Goal: Transaction & Acquisition: Purchase product/service

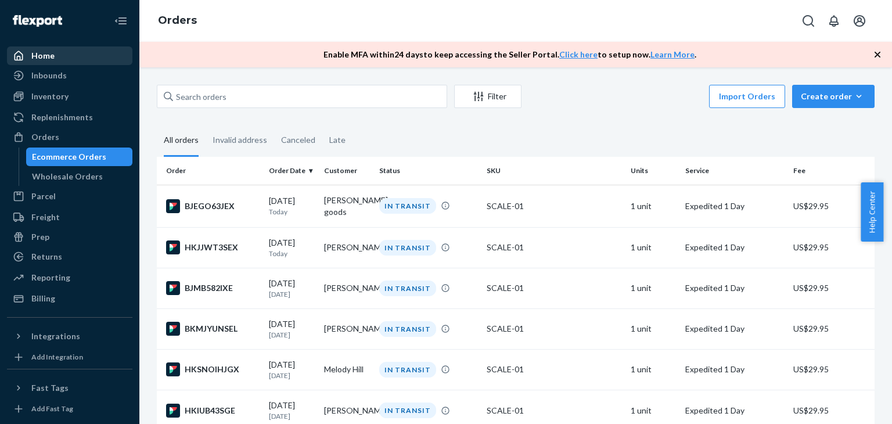
click at [57, 60] on div "Home" at bounding box center [69, 56] width 123 height 16
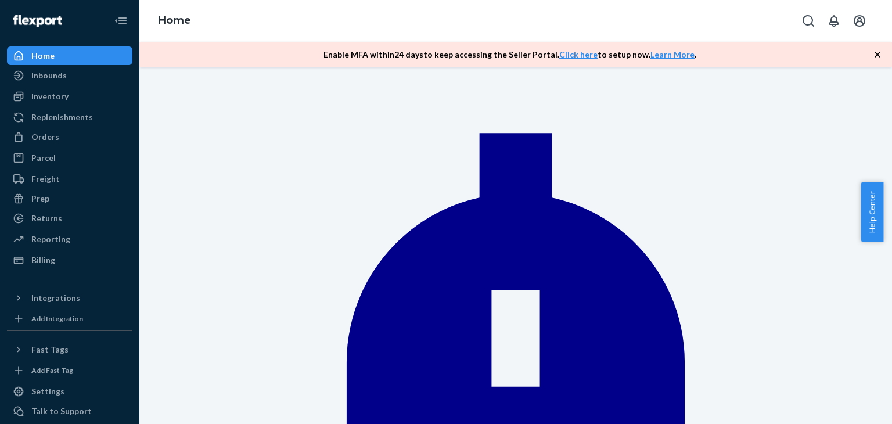
drag, startPoint x: 53, startPoint y: 138, endPoint x: 131, endPoint y: 146, distance: 78.8
click at [53, 138] on div "Orders" at bounding box center [45, 137] width 28 height 12
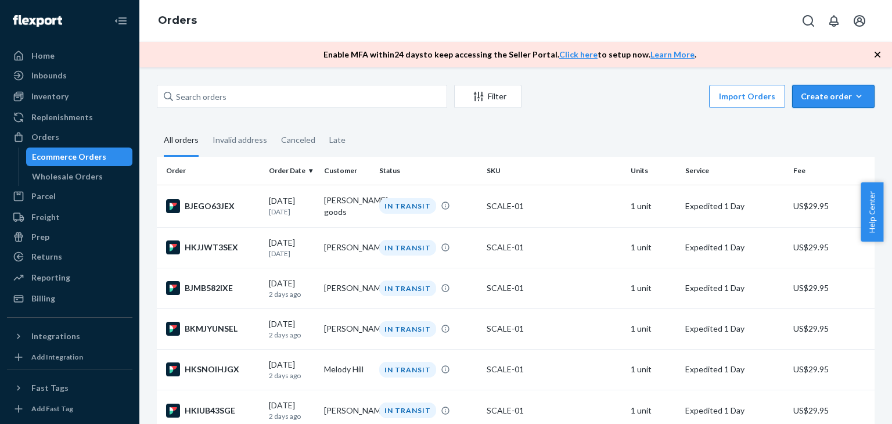
click at [810, 94] on div "Create order" at bounding box center [833, 97] width 65 height 12
click at [808, 114] on span "Ecommerce order" at bounding box center [802, 110] width 64 height 8
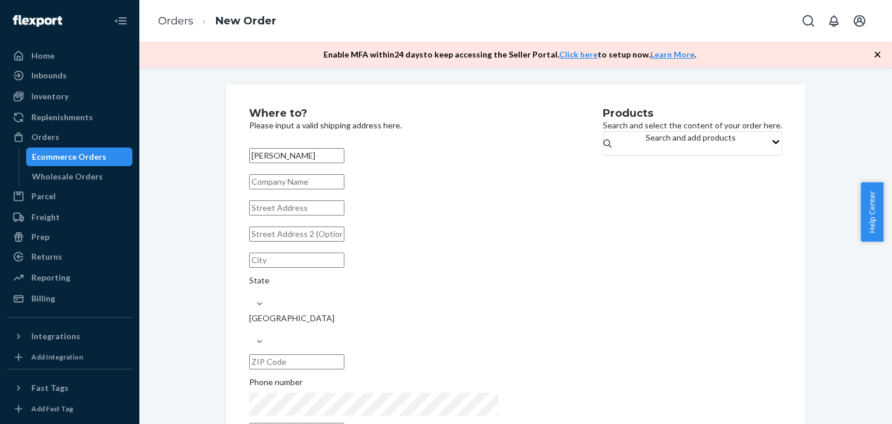
type input "[PERSON_NAME]"
drag, startPoint x: 302, startPoint y: 224, endPoint x: 293, endPoint y: 221, distance: 9.7
click at [302, 215] on input "text" at bounding box center [296, 207] width 95 height 15
paste input "[STREET_ADDRESS][MEDICAL_DATA]"
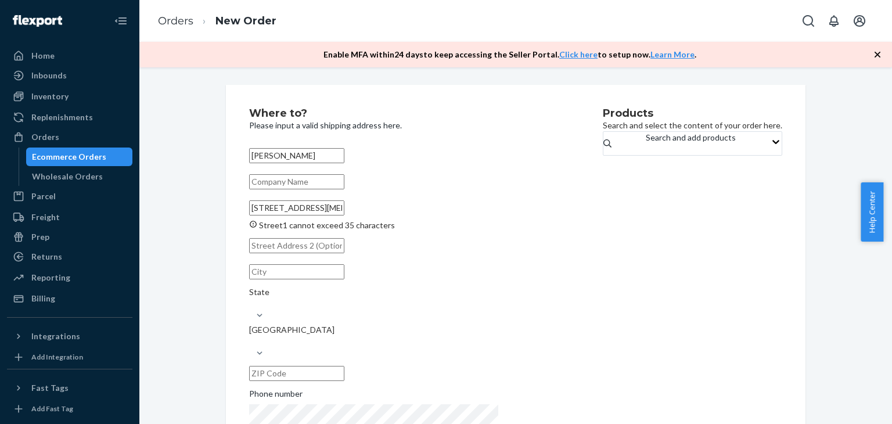
click at [344, 215] on input "[STREET_ADDRESS][MEDICAL_DATA]" at bounding box center [296, 207] width 95 height 15
type input "[STREET_ADDRESS][MEDICAL_DATA]"
click at [344, 366] on input "text" at bounding box center [296, 373] width 95 height 15
paste input "33126"
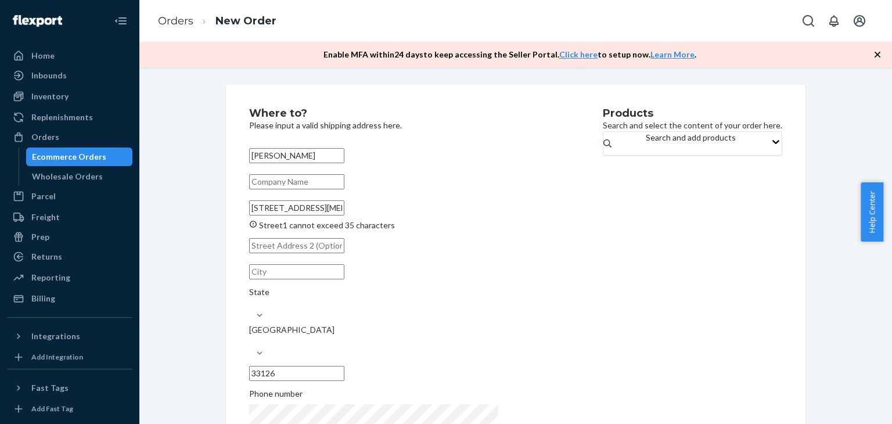
type input "33126"
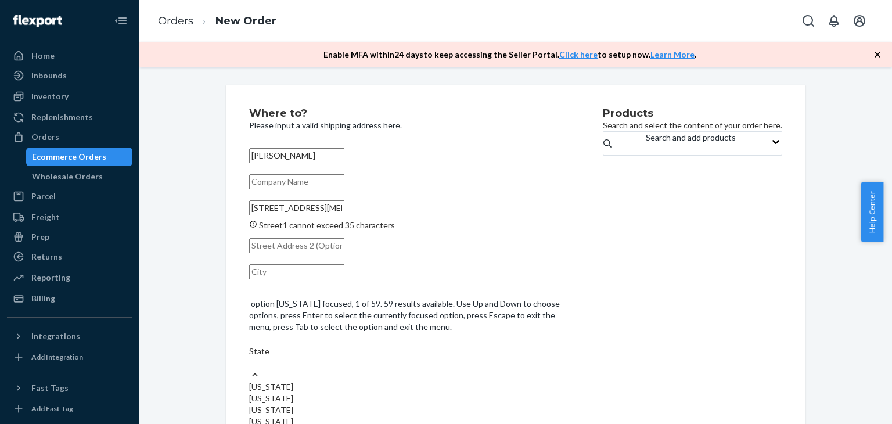
click at [395, 345] on div "State" at bounding box center [408, 351] width 319 height 12
click at [250, 357] on input "option [US_STATE] focused, 1 of 59. 59 results available. Use Up and Down to ch…" at bounding box center [249, 363] width 1 height 12
type input "fl"
click at [406, 369] on div "[US_STATE]" at bounding box center [408, 375] width 319 height 12
click at [255, 345] on input "fl" at bounding box center [252, 351] width 6 height 12
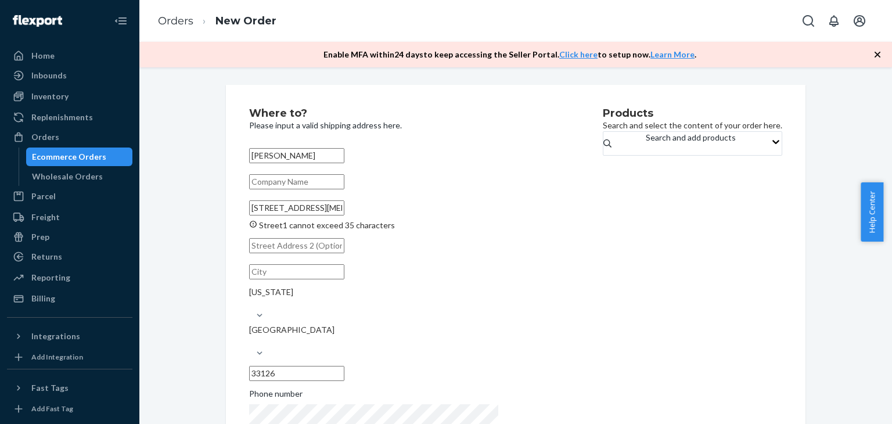
drag, startPoint x: 425, startPoint y: 219, endPoint x: 404, endPoint y: 219, distance: 20.9
click at [344, 215] on input "[STREET_ADDRESS][MEDICAL_DATA]" at bounding box center [296, 207] width 95 height 15
click at [337, 279] on input "text" at bounding box center [296, 271] width 95 height 15
paste input "[MEDICAL_DATA]"
type input "[MEDICAL_DATA]"
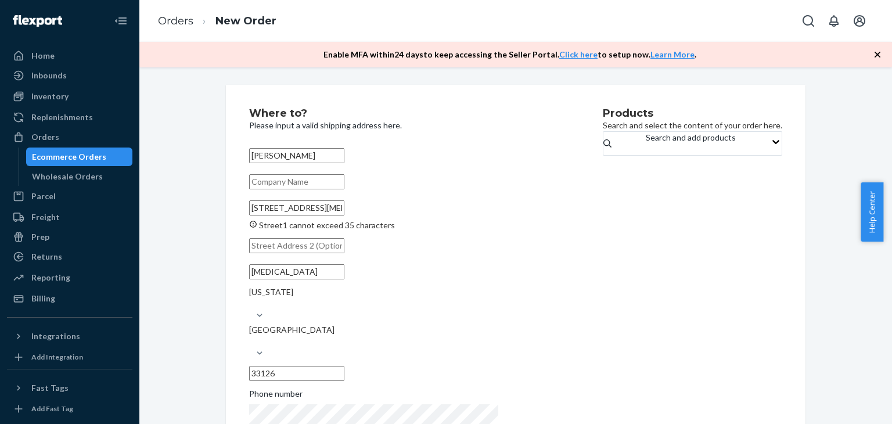
drag, startPoint x: 404, startPoint y: 219, endPoint x: 355, endPoint y: 228, distance: 50.1
click at [344, 215] on input "[STREET_ADDRESS][MEDICAL_DATA]" at bounding box center [296, 207] width 95 height 15
click at [309, 253] on input "text" at bounding box center [296, 245] width 95 height 15
paste input "GUA4766HW"
type input "GUA4766HW"
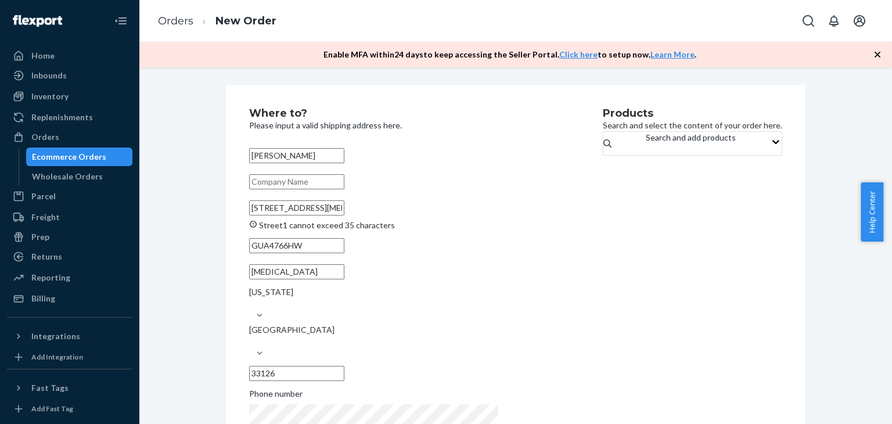
drag, startPoint x: 352, startPoint y: 221, endPoint x: 503, endPoint y: 221, distance: 150.9
click at [503, 221] on div "Where to? Please input a valid shipping address here. [PERSON_NAME] [STREET_ADD…" at bounding box center [426, 282] width 354 height 348
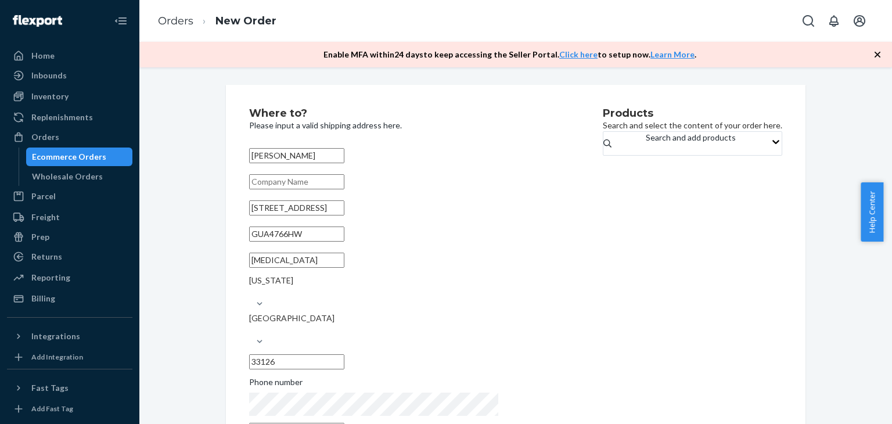
type input "[STREET_ADDRESS]"
click at [603, 251] on div "Products Search and select the content of your order here. Search and add produ…" at bounding box center [692, 276] width 179 height 337
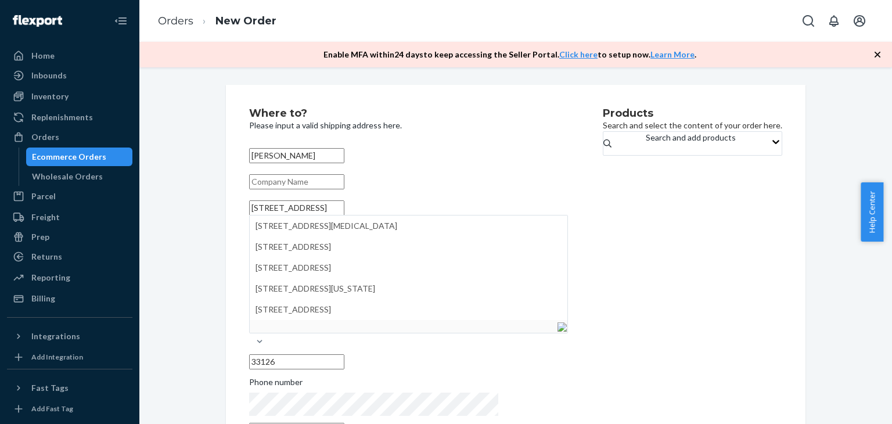
click at [603, 251] on div "Products Search and select the content of your order here. Search and add produ…" at bounding box center [692, 276] width 179 height 337
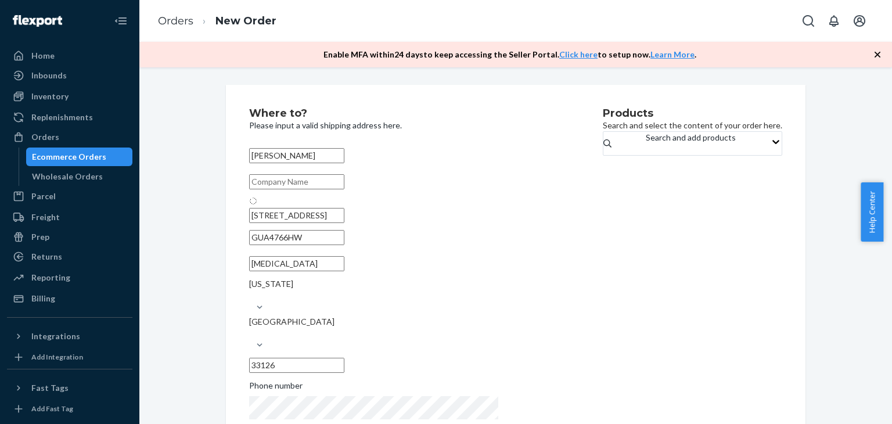
type input "Ste 120"
type input "[STREET_ADDRESS]"
click at [329, 242] on input "Ste 120" at bounding box center [296, 233] width 95 height 15
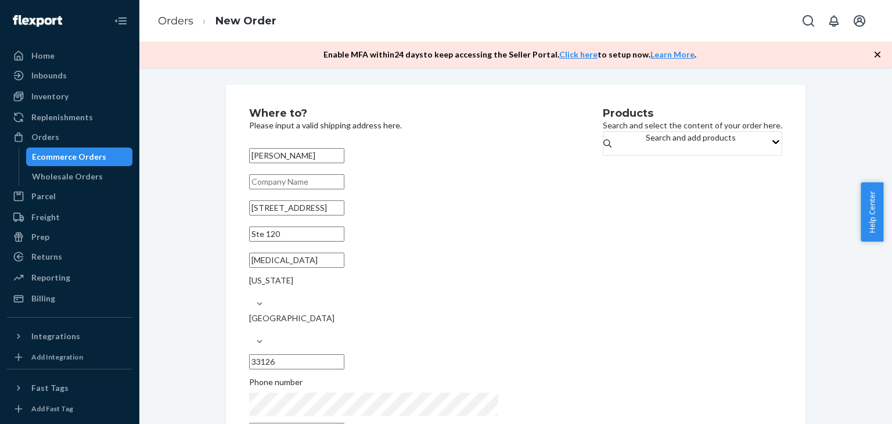
paste input "GUA4766HW"
type input "GUA4766HW"
click at [603, 269] on div "Products Search and select the content of your order here. Search and add produ…" at bounding box center [692, 276] width 179 height 337
click at [344, 215] on input "[STREET_ADDRESS]" at bounding box center [296, 207] width 95 height 15
paste input "ST STE 120"
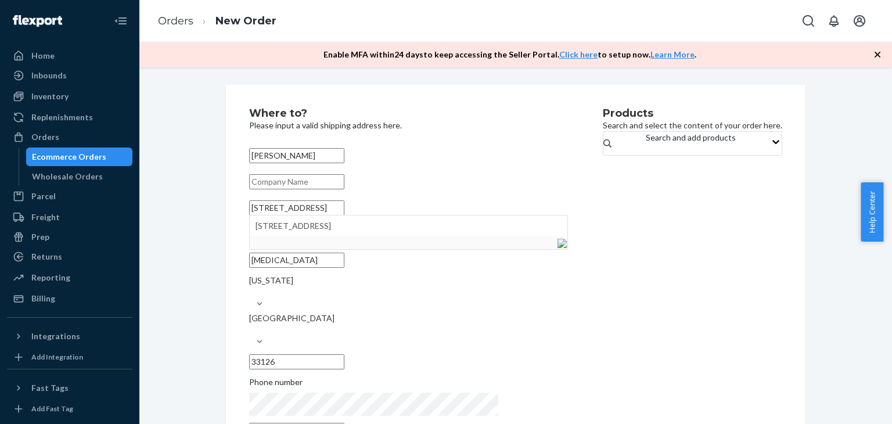
drag, startPoint x: 325, startPoint y: 220, endPoint x: 313, endPoint y: 219, distance: 11.6
click at [313, 215] on input "[STREET_ADDRESS]" at bounding box center [296, 207] width 95 height 15
type input "[STREET_ADDRESS]"
click at [630, 289] on div "Products Search and select the content of your order here. Search and add produ…" at bounding box center [692, 276] width 179 height 337
click at [646, 155] on div "Search and add products" at bounding box center [691, 143] width 90 height 23
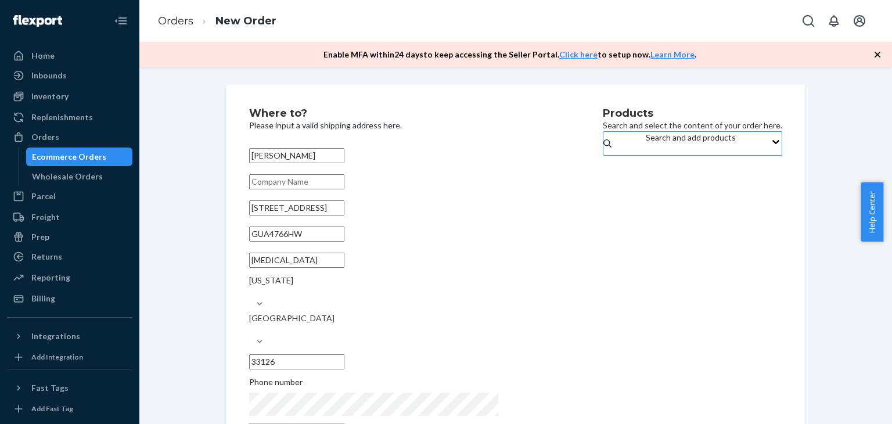
click at [646, 155] on input "Search and add products" at bounding box center [646, 149] width 1 height 12
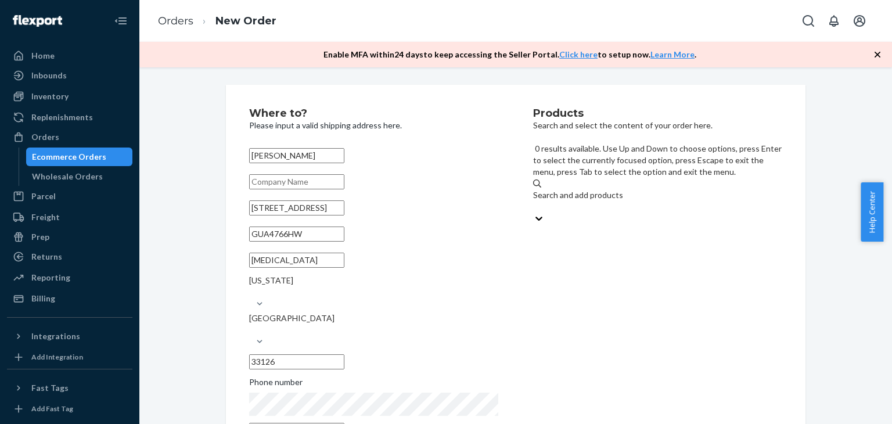
type input "e"
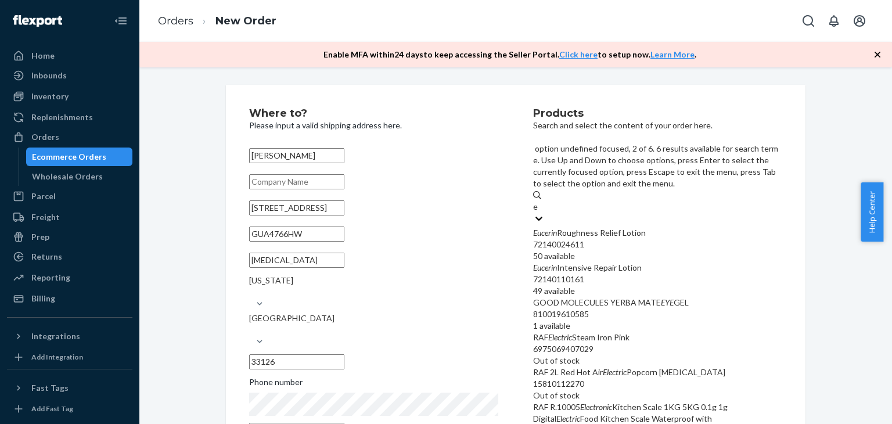
click at [613, 273] on div "72140110161" at bounding box center [657, 279] width 249 height 12
click at [538, 212] on input "e" at bounding box center [535, 207] width 5 height 12
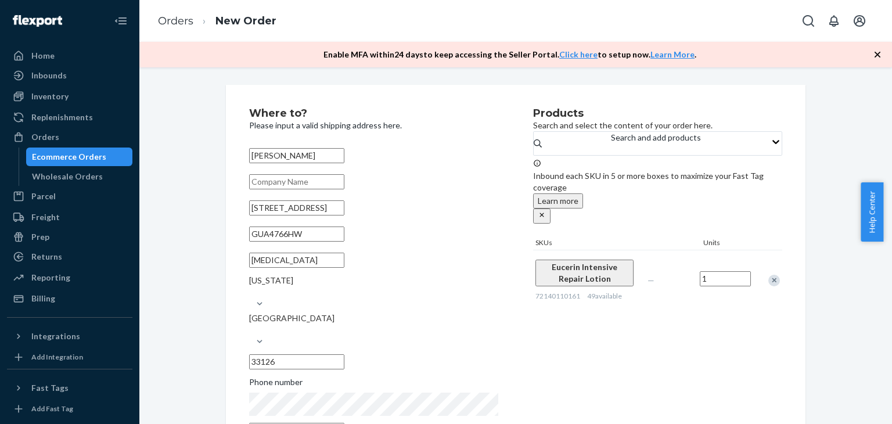
click at [643, 323] on div "Products Search and select the content of your order here. Search and add produ…" at bounding box center [657, 276] width 249 height 337
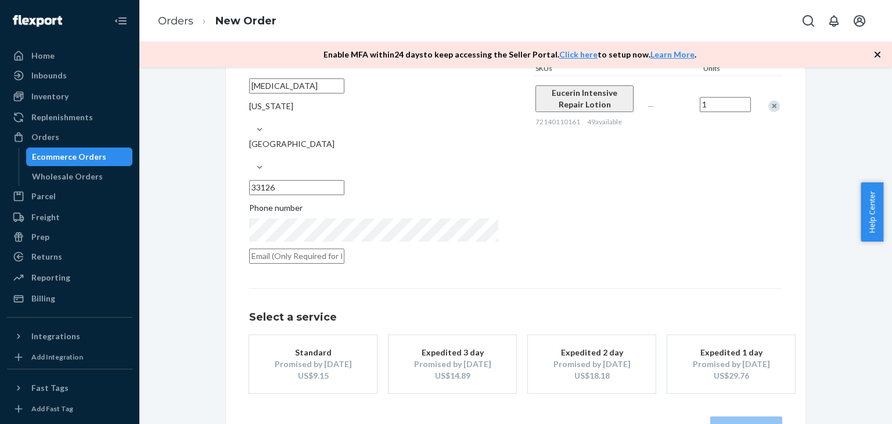
scroll to position [188, 0]
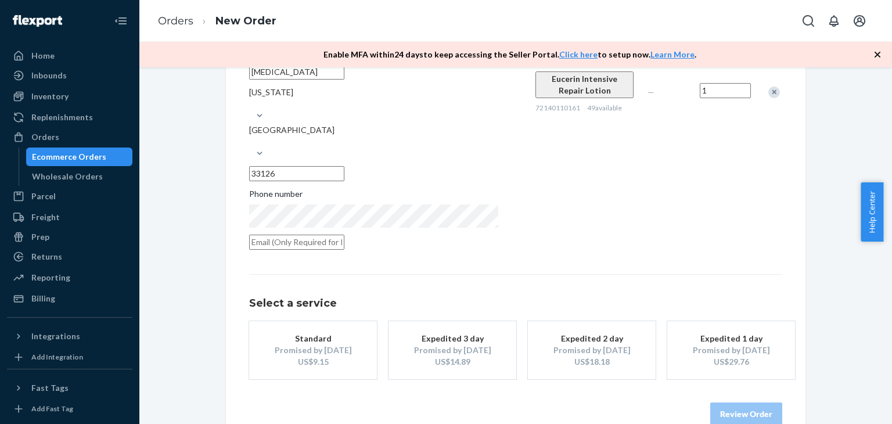
click at [643, 323] on button "Expedited 2 day Promised by [DATE] US$18.18" at bounding box center [592, 350] width 128 height 58
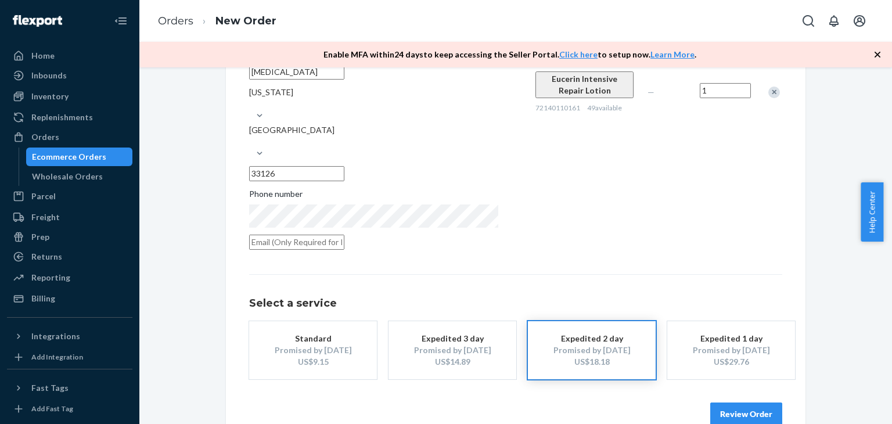
click at [755, 402] on button "Review Order" at bounding box center [746, 413] width 72 height 23
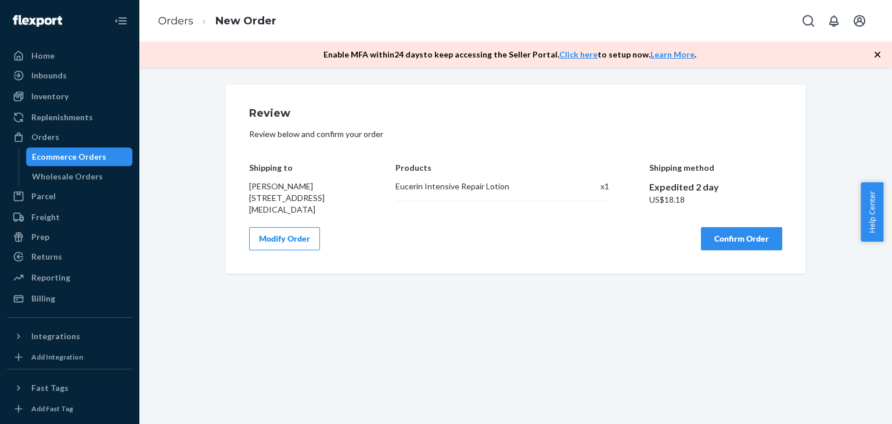
scroll to position [0, 0]
click at [714, 250] on button "Confirm Order" at bounding box center [741, 238] width 81 height 23
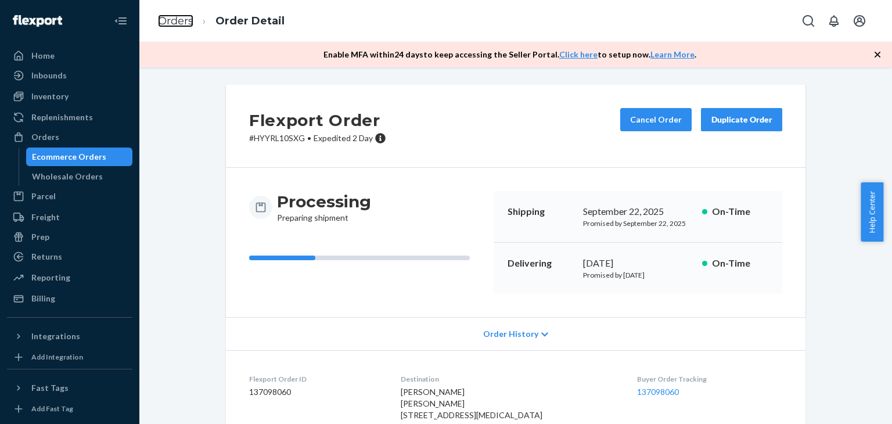
drag, startPoint x: 181, startPoint y: 22, endPoint x: 134, endPoint y: 2, distance: 51.2
click at [181, 22] on link "Orders" at bounding box center [175, 21] width 35 height 13
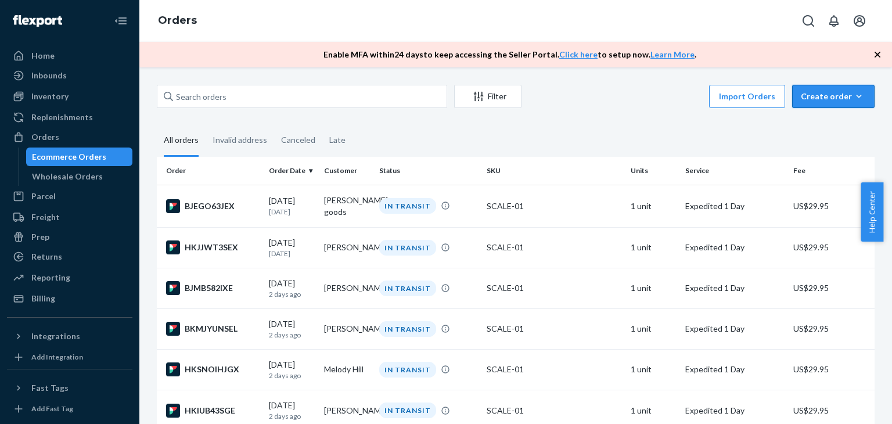
click at [853, 96] on icon "button" at bounding box center [859, 97] width 12 height 12
click at [813, 114] on span "Ecommerce order" at bounding box center [802, 110] width 64 height 8
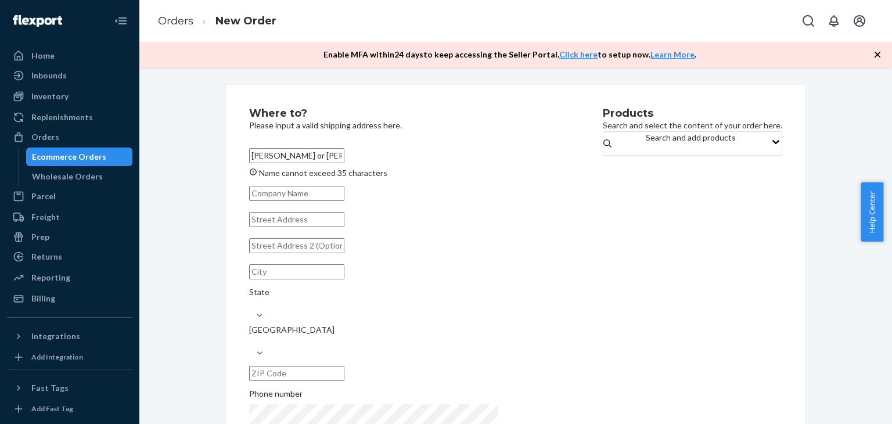
click at [603, 232] on div "Products Search and select the content of your order here. Search and add produ…" at bounding box center [692, 282] width 179 height 348
click at [344, 159] on input "[PERSON_NAME] or [PERSON_NAME]" at bounding box center [296, 155] width 95 height 15
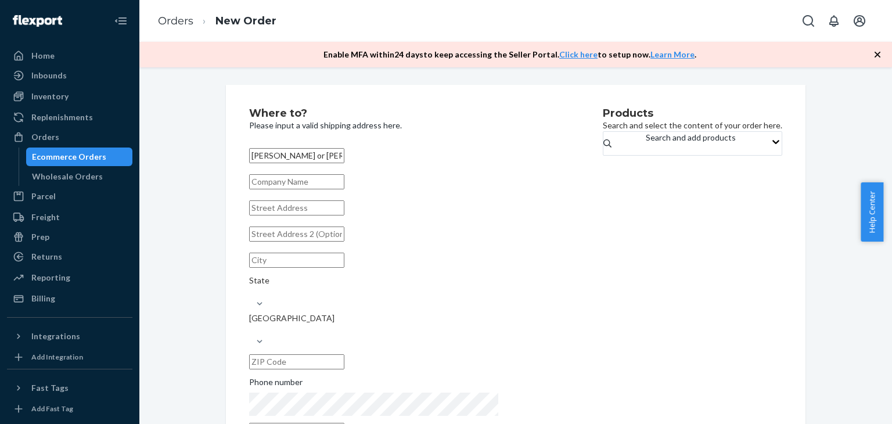
type input "[PERSON_NAME] or [PERSON_NAME]"
click at [610, 210] on div "Products Search and select the content of your order here. Search and add produ…" at bounding box center [692, 276] width 179 height 337
click at [291, 215] on input "text" at bounding box center [296, 207] width 95 height 15
paste input "[STREET_ADDRESS][PERSON_NAME]"
type input "[STREET_ADDRESS][PERSON_NAME]"
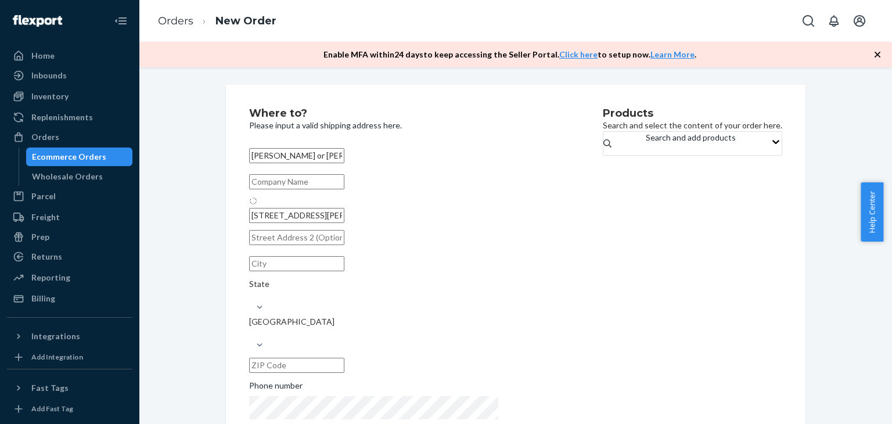
type input "Luling"
type input "70070"
drag, startPoint x: 644, startPoint y: 360, endPoint x: 605, endPoint y: 268, distance: 100.4
click at [644, 349] on div "Products Search and select the content of your order here. Search and add produ…" at bounding box center [692, 276] width 179 height 337
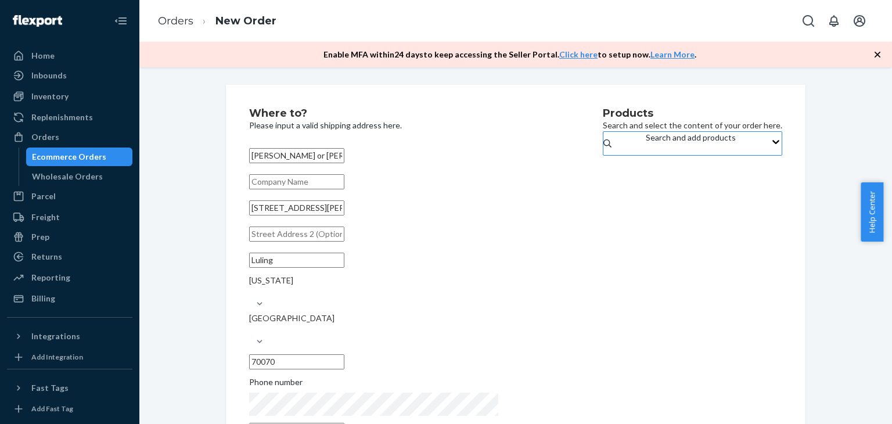
click at [646, 143] on div "Search and add products" at bounding box center [691, 138] width 90 height 12
click at [646, 155] on input "Search and add products" at bounding box center [646, 149] width 1 height 12
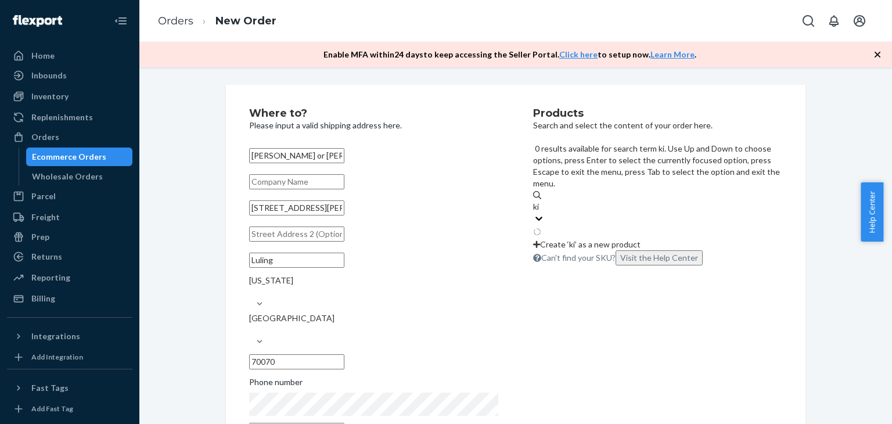
type input "k"
type input "eu"
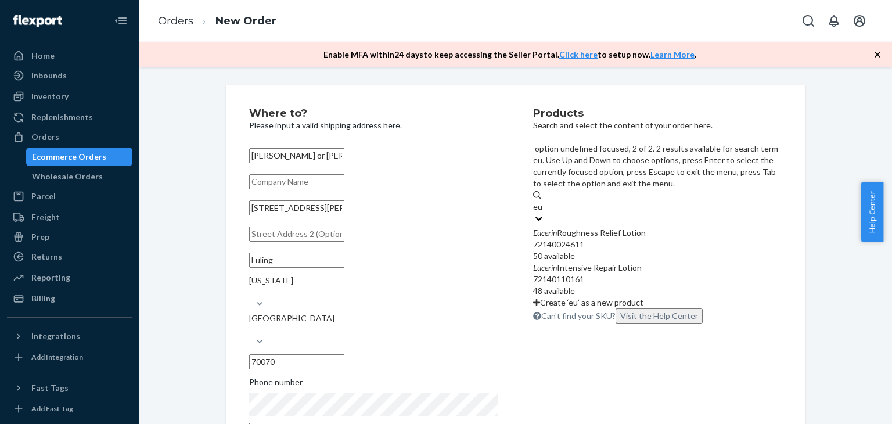
click at [596, 262] on div "Eucerin Intensive Repair Lotion 72140110161 48 available" at bounding box center [657, 279] width 249 height 35
click at [543, 212] on input "eu" at bounding box center [538, 207] width 10 height 12
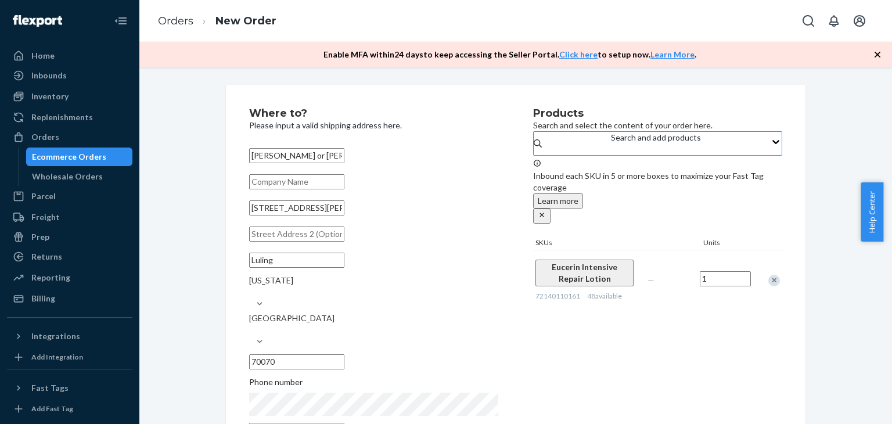
click at [608, 366] on div "Products Search and select the content of your order here. Search and add produ…" at bounding box center [657, 276] width 249 height 337
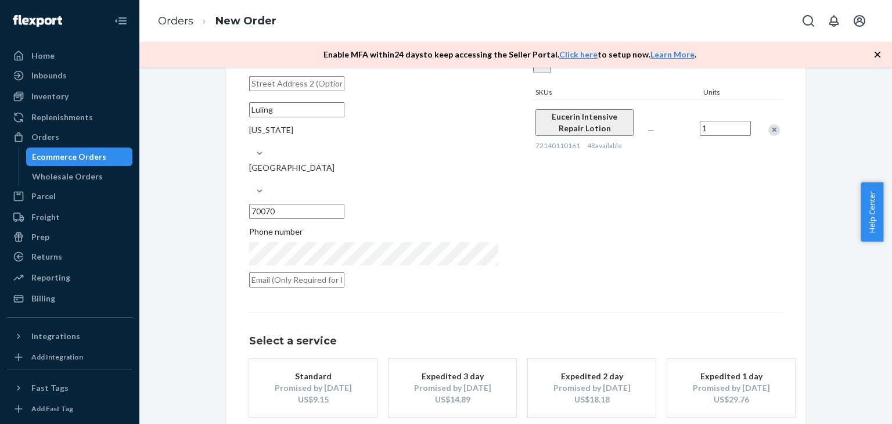
scroll to position [154, 0]
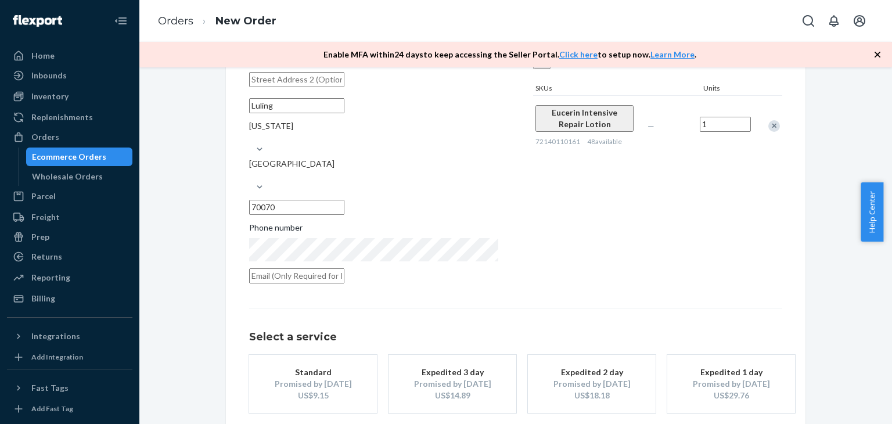
click at [611, 390] on div "US$18.18" at bounding box center [591, 396] width 93 height 12
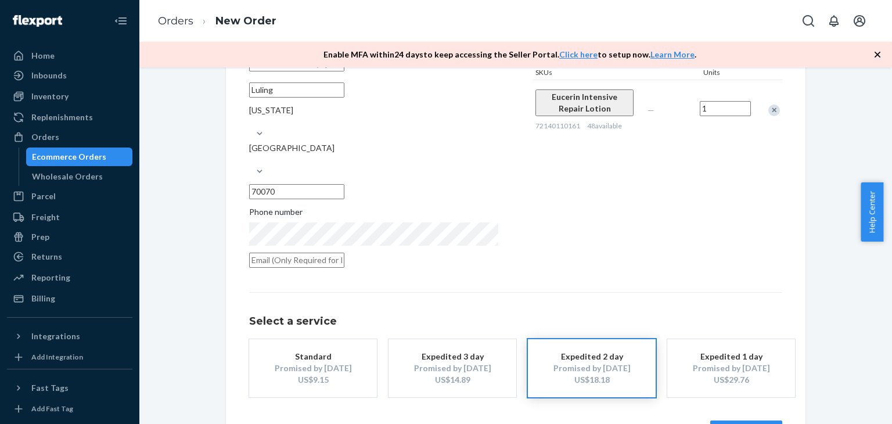
scroll to position [188, 0]
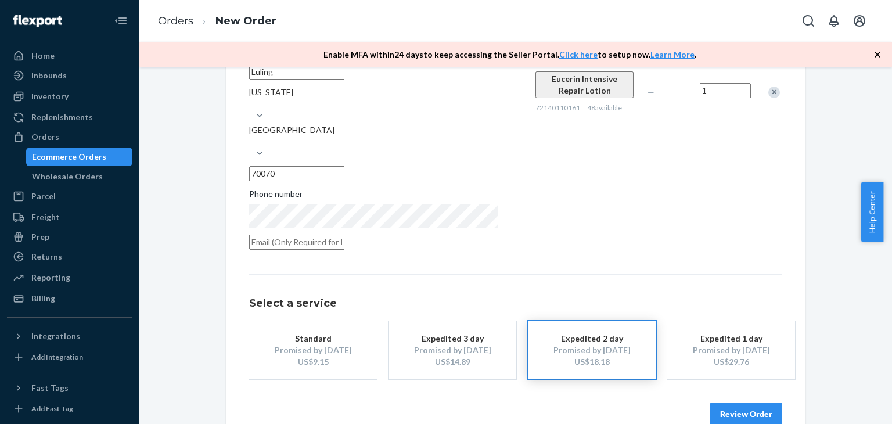
click at [731, 402] on button "Review Order" at bounding box center [746, 413] width 72 height 23
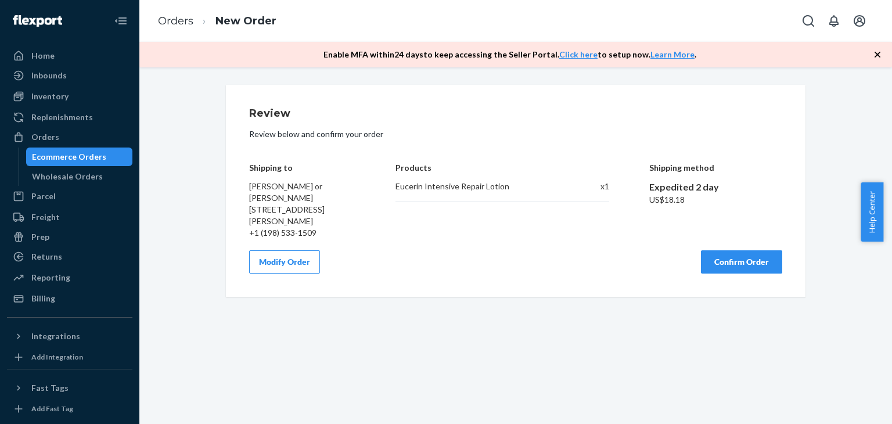
click at [765, 264] on button "Confirm Order" at bounding box center [741, 261] width 81 height 23
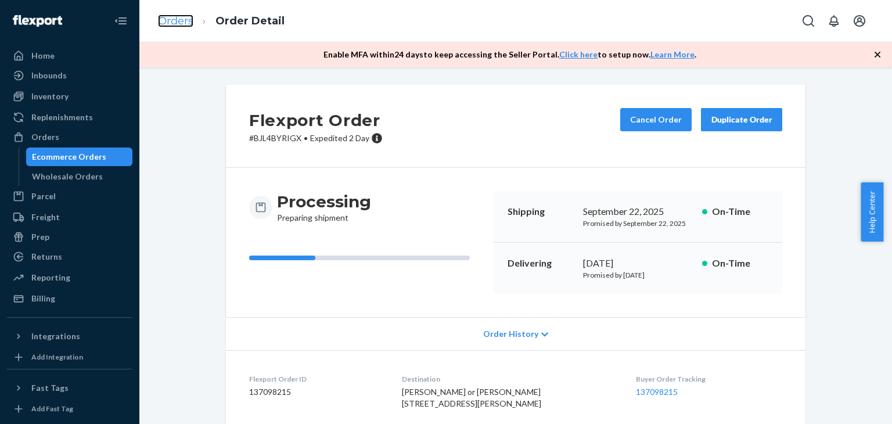
click at [182, 21] on link "Orders" at bounding box center [175, 21] width 35 height 13
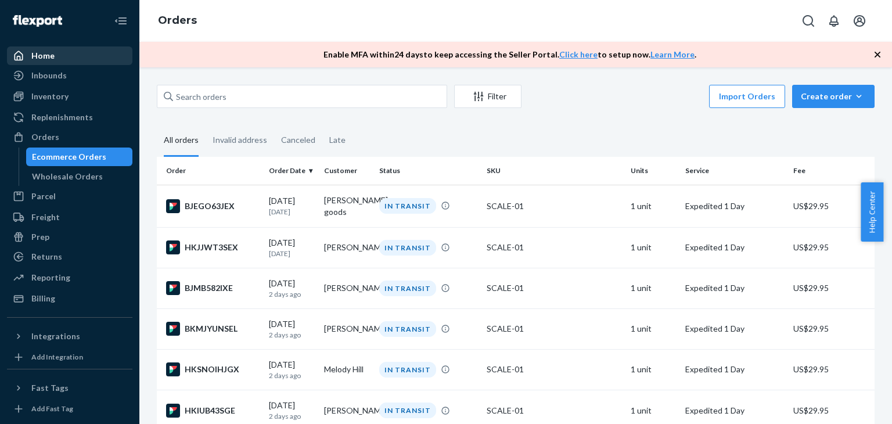
click at [19, 62] on div "Home" at bounding box center [69, 56] width 123 height 16
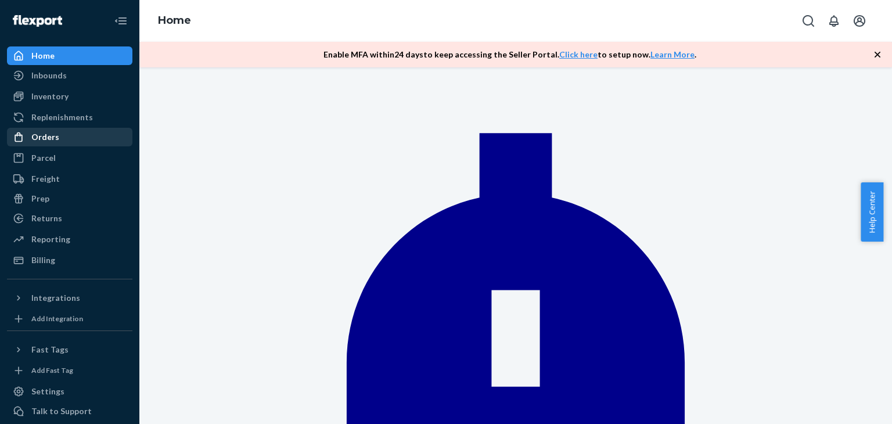
click at [61, 139] on div "Orders" at bounding box center [69, 137] width 123 height 16
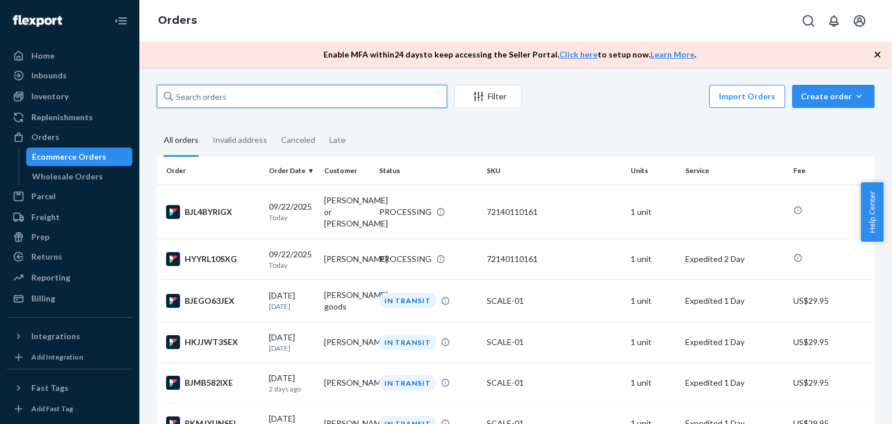
click at [240, 95] on input "text" at bounding box center [302, 96] width 290 height 23
paste input "[PERSON_NAME]"
type input "[PERSON_NAME]"
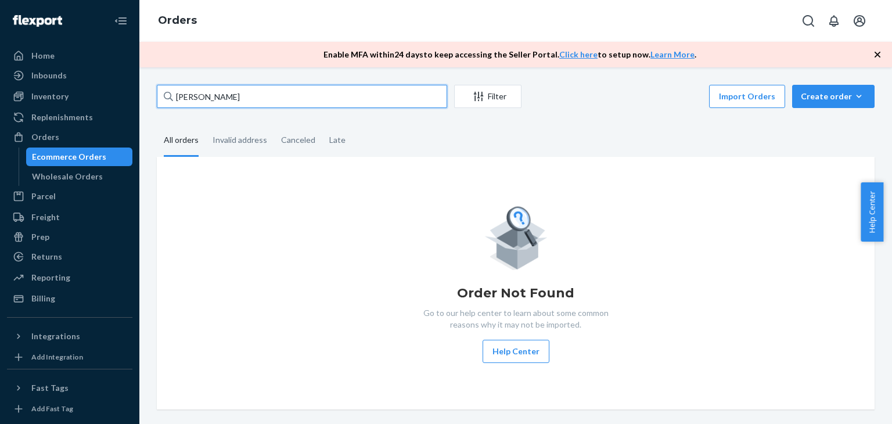
click at [240, 95] on input "[PERSON_NAME]" at bounding box center [302, 96] width 290 height 23
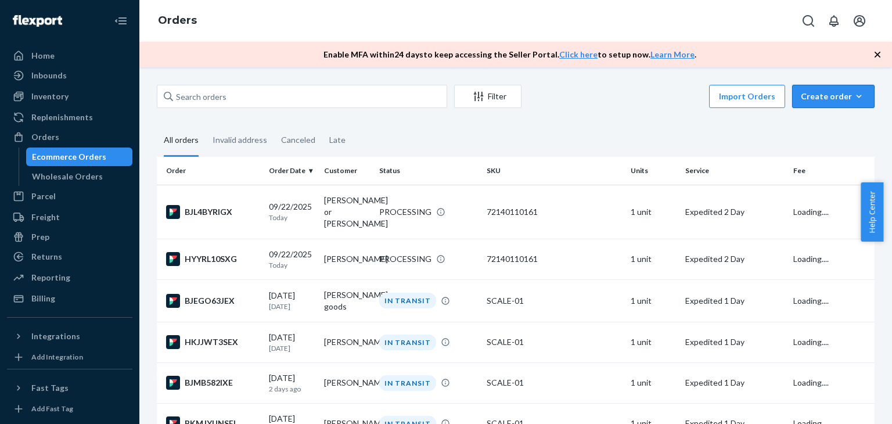
click at [818, 95] on div "Create order" at bounding box center [833, 97] width 65 height 12
click at [824, 114] on span "Ecommerce order" at bounding box center [802, 110] width 64 height 8
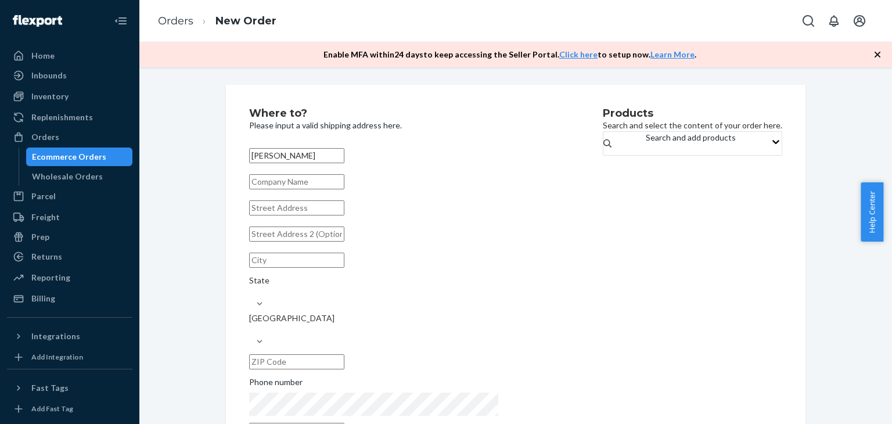
type input "[PERSON_NAME]"
click at [293, 215] on input "text" at bounding box center [296, 207] width 95 height 15
paste input "[STREET_ADDRESS]"
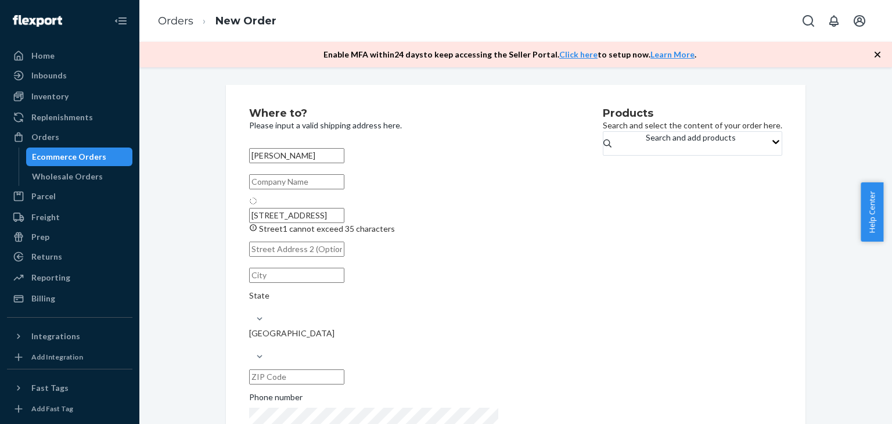
type input "[STREET_ADDRESS]"
type input "Longboat Key"
type input "34228"
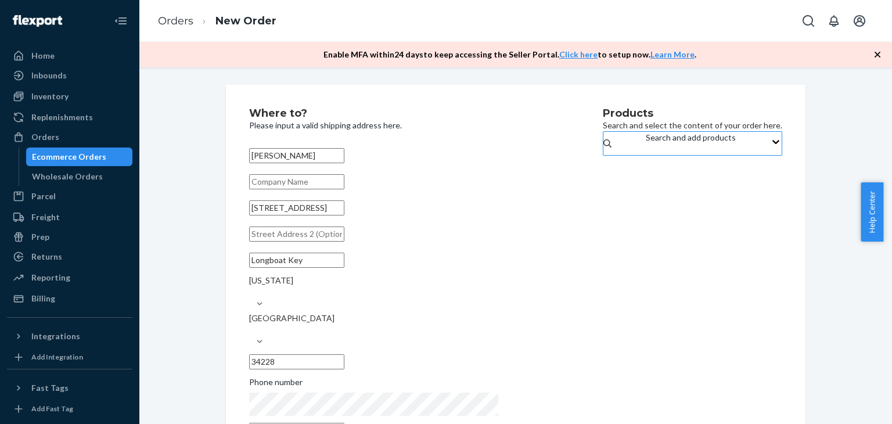
click at [668, 149] on div "Search and add products" at bounding box center [691, 143] width 90 height 23
click at [647, 149] on input "Search and add products" at bounding box center [646, 149] width 1 height 12
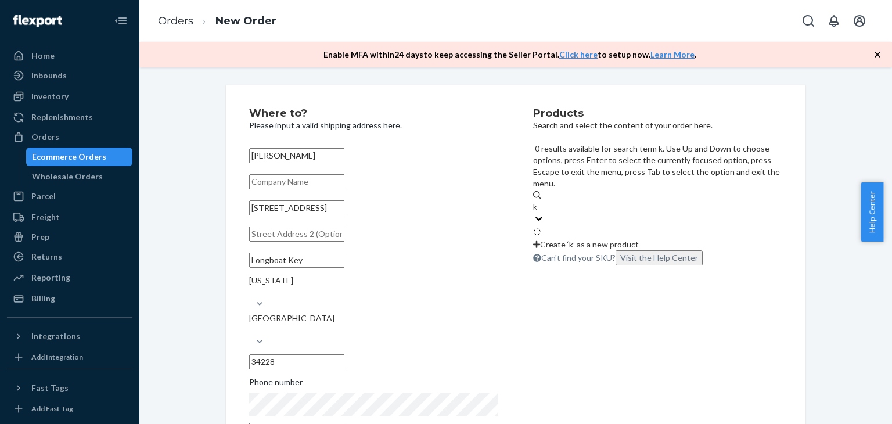
type input "ki"
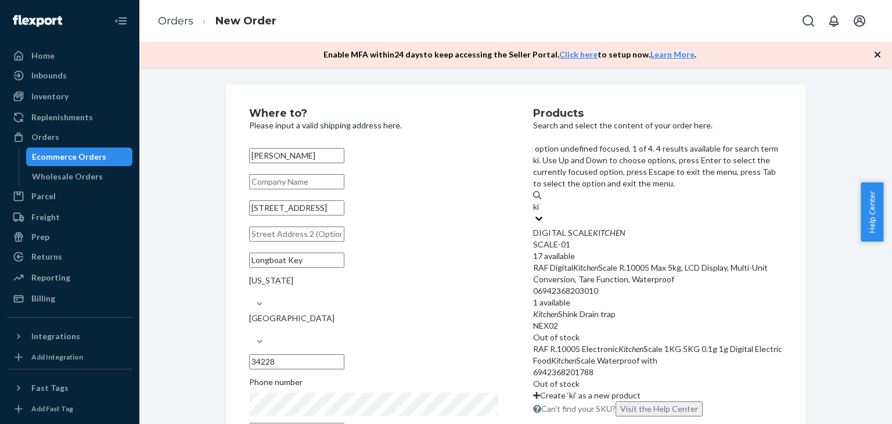
click at [626, 227] on div "DIGITAL SCALE KITCHEN SCALE-01 17 available" at bounding box center [657, 244] width 249 height 35
click at [540, 201] on input "ki" at bounding box center [537, 207] width 8 height 12
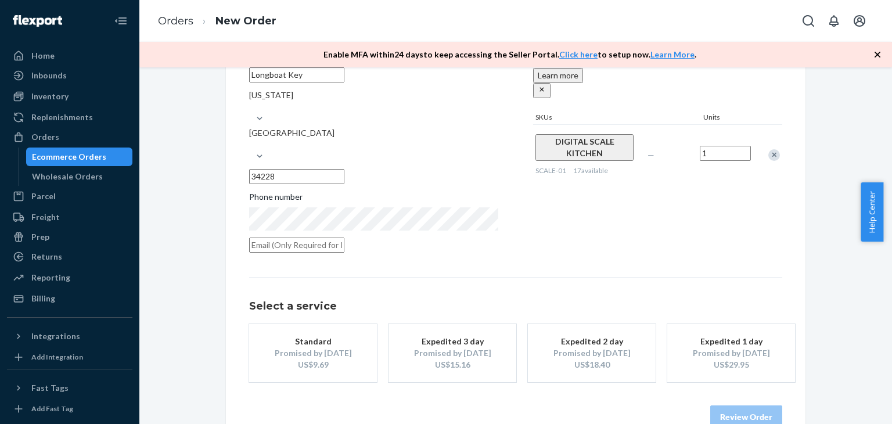
scroll to position [188, 0]
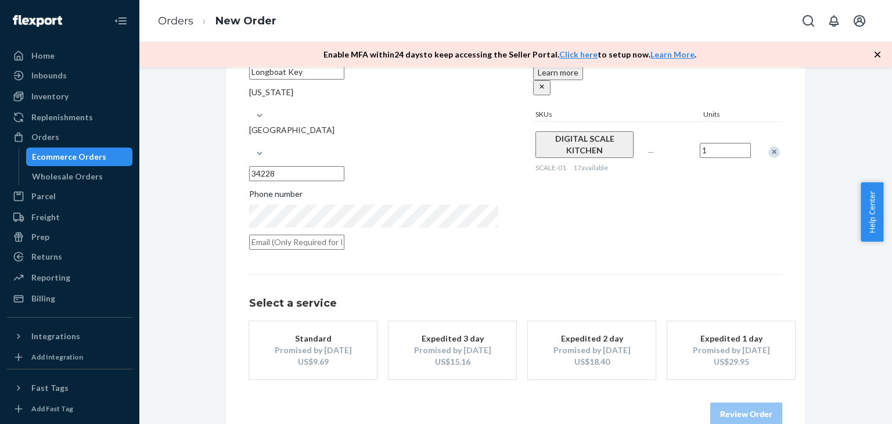
click at [757, 344] on div "Promised by [DATE]" at bounding box center [730, 350] width 93 height 12
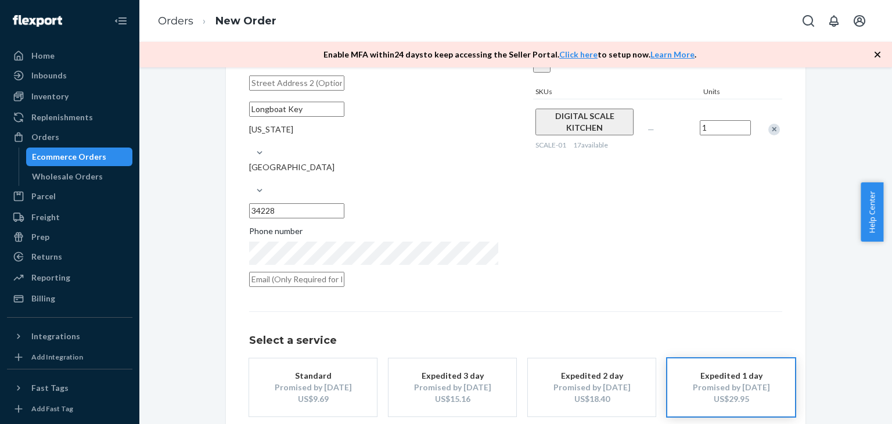
scroll to position [150, 0]
click at [722, 121] on input "1" at bounding box center [725, 128] width 51 height 15
type input "2"
click at [684, 211] on div "Products Search and select the content of your order here. Search and add produ…" at bounding box center [657, 126] width 249 height 337
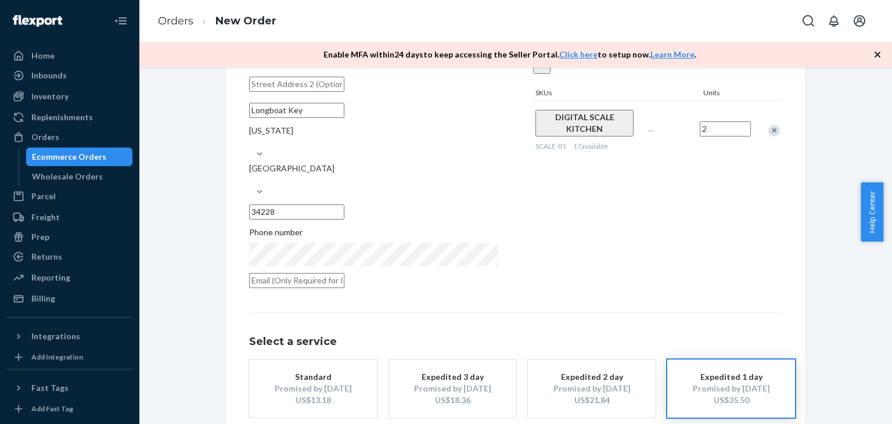
scroll to position [188, 0]
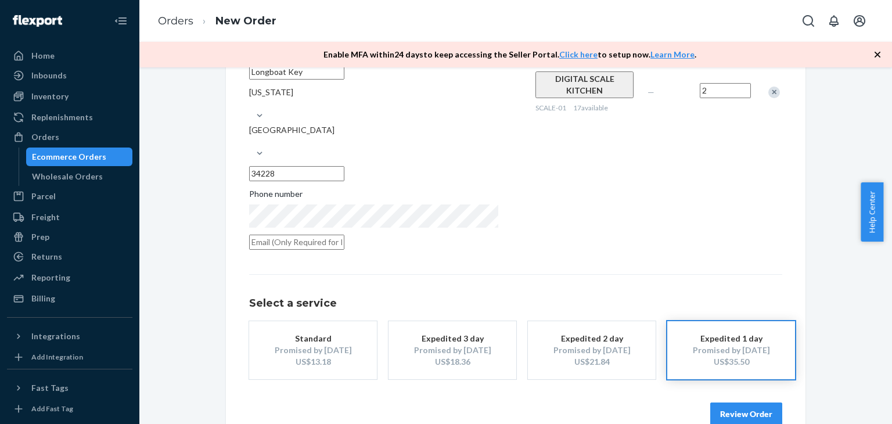
click at [711, 344] on div "Promised by [DATE]" at bounding box center [730, 350] width 93 height 12
click at [727, 402] on button "Review Order" at bounding box center [746, 413] width 72 height 23
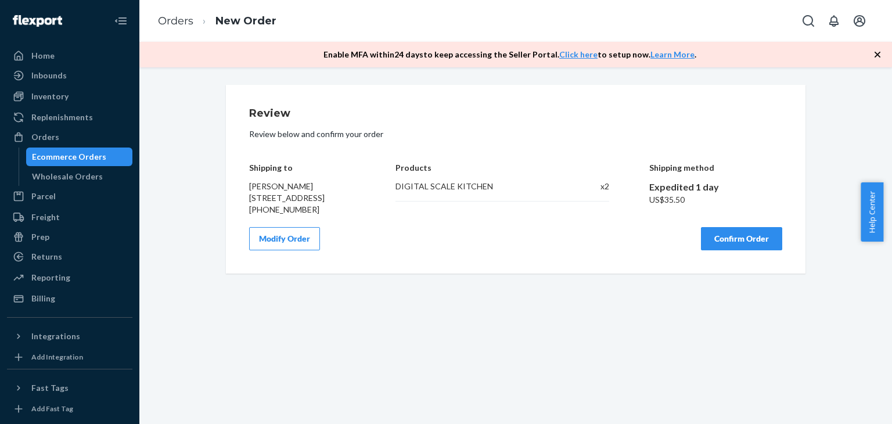
scroll to position [0, 0]
click at [745, 249] on button "Confirm Order" at bounding box center [741, 238] width 81 height 23
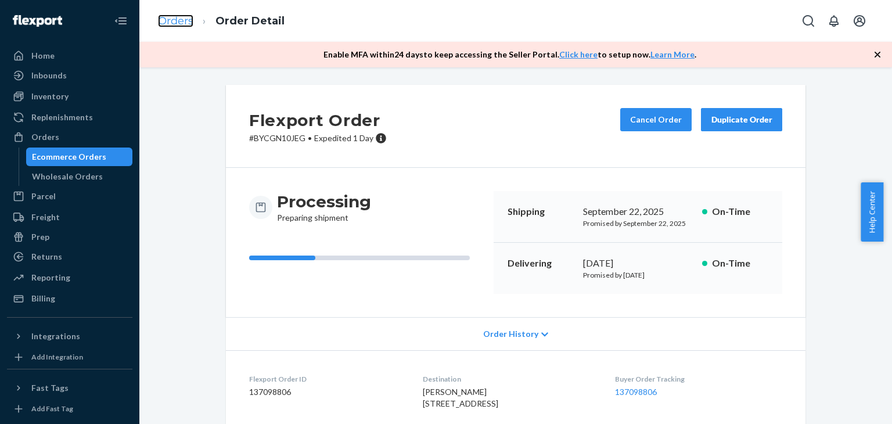
click at [185, 21] on link "Orders" at bounding box center [175, 21] width 35 height 13
